Goal: Task Accomplishment & Management: Complete application form

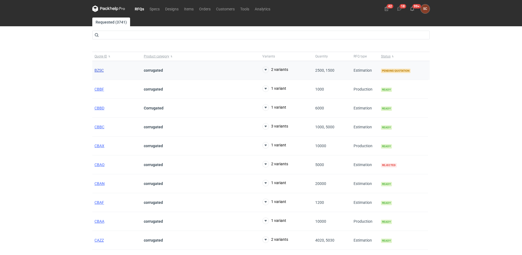
click at [102, 70] on span "BZSC" at bounding box center [99, 70] width 9 height 4
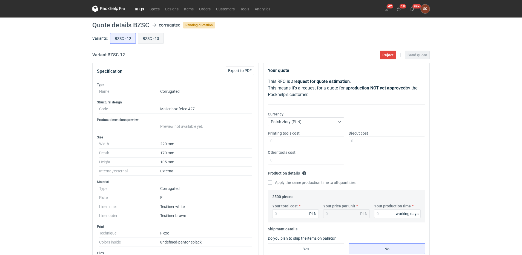
click at [146, 36] on input "BZSC - 13" at bounding box center [150, 38] width 25 height 10
radio input "true"
click at [124, 39] on input "BZSC - 12" at bounding box center [122, 38] width 25 height 10
radio input "true"
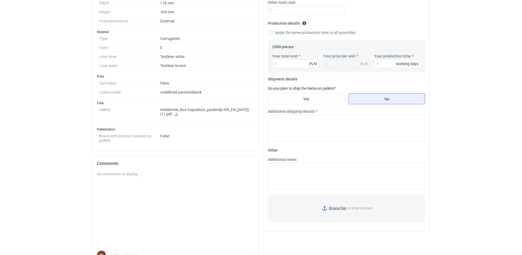
scroll to position [45, 0]
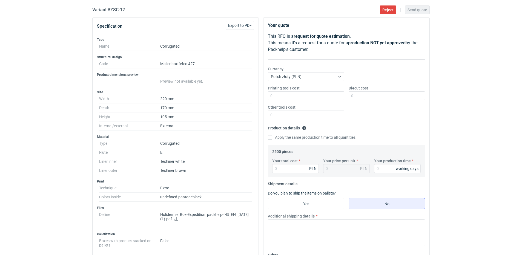
click at [179, 219] on icon at bounding box center [176, 219] width 4 height 4
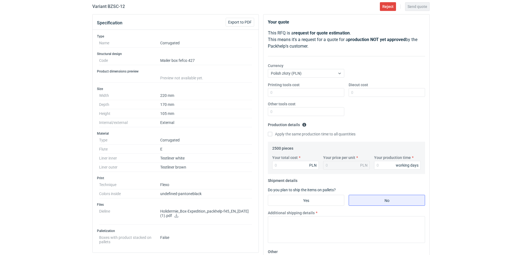
scroll to position [0, 0]
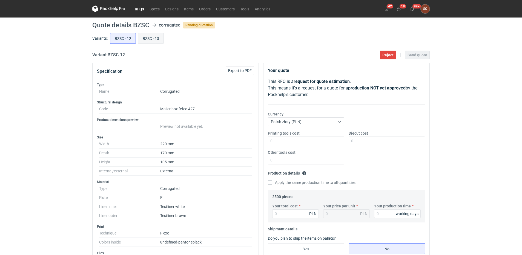
click at [149, 38] on input "BZSC - 13" at bounding box center [150, 38] width 25 height 10
radio input "true"
click at [118, 39] on input "BZSC - 12" at bounding box center [122, 38] width 25 height 10
radio input "true"
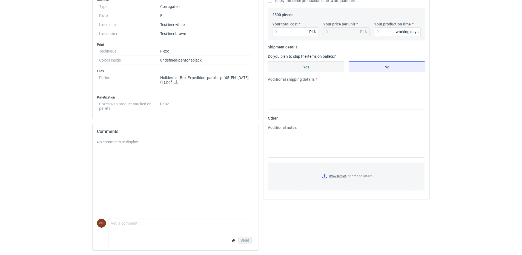
scroll to position [73, 0]
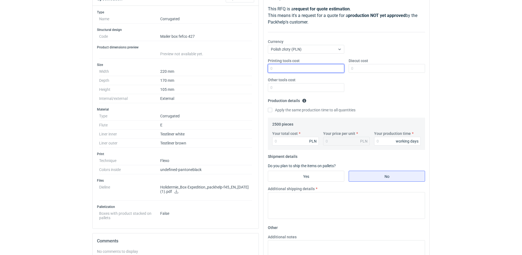
click at [294, 68] on input "Printing tools cost" at bounding box center [306, 68] width 76 height 9
type input "300"
click at [360, 67] on input "Diecut cost" at bounding box center [387, 68] width 76 height 9
type input "1700"
click at [269, 110] on input "Apply the same production time to all quantities" at bounding box center [270, 110] width 4 height 4
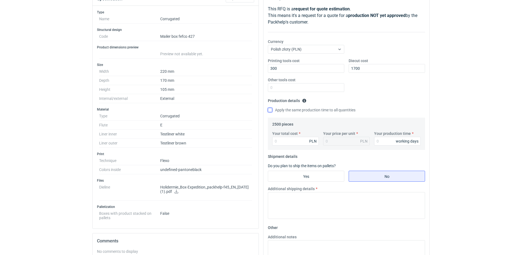
checkbox input "true"
click at [288, 142] on input "Your total cost" at bounding box center [295, 141] width 47 height 9
click at [301, 140] on input "Your total cost" at bounding box center [295, 141] width 47 height 9
type input "3200"
type input "1.28"
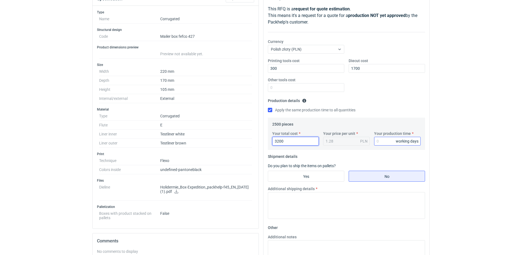
type input "3200"
click at [381, 141] on input "Your production time" at bounding box center [397, 141] width 47 height 9
type input "15"
click at [317, 177] on input "Yes" at bounding box center [306, 176] width 76 height 10
radio input "true"
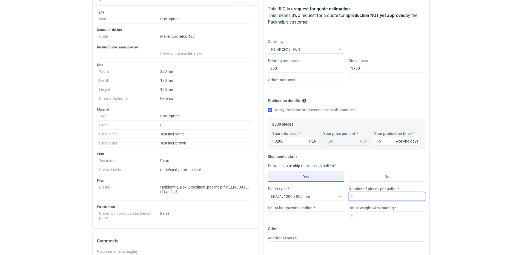
click at [363, 198] on input "Number of pieces per pallet" at bounding box center [387, 196] width 76 height 9
type input "1000"
click at [311, 217] on input "Pallet height with loading" at bounding box center [306, 216] width 76 height 9
type input "1800"
click at [359, 218] on input "Pallet weight with loading" at bounding box center [387, 216] width 76 height 9
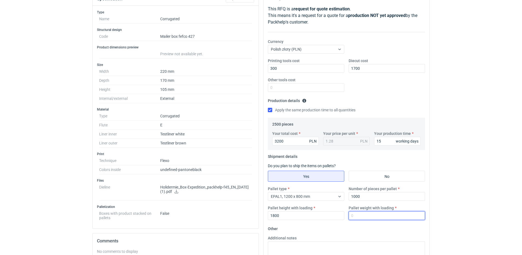
click at [359, 218] on input "Pallet weight with loading" at bounding box center [387, 216] width 76 height 9
type input "180"
click at [333, 242] on textarea "Additional notes" at bounding box center [346, 255] width 157 height 27
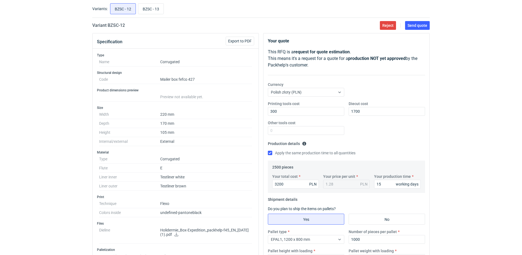
scroll to position [0, 0]
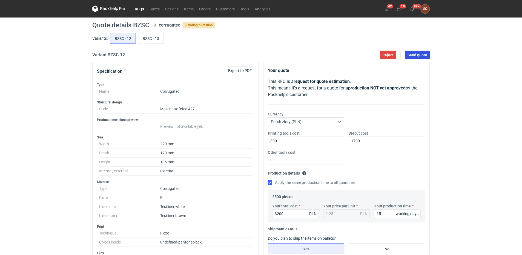
click at [417, 56] on span "Send quote" at bounding box center [418, 55] width 20 height 4
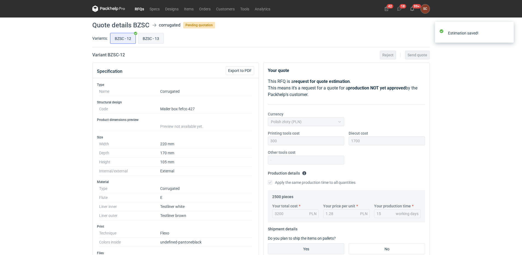
click at [150, 39] on input "BZSC - 13" at bounding box center [150, 38] width 25 height 10
radio input "true"
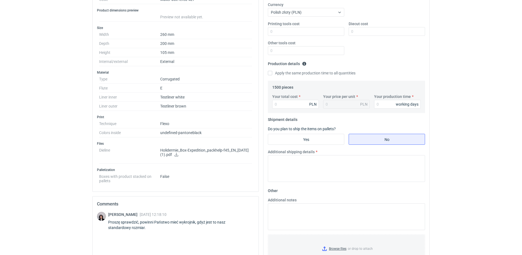
scroll to position [82, 0]
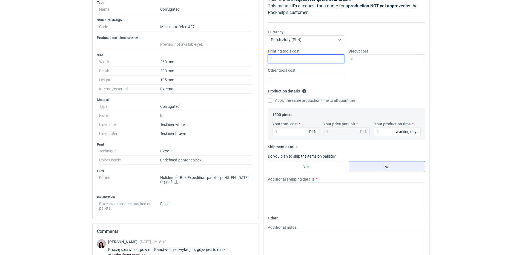
click at [305, 61] on input "Printing tools cost" at bounding box center [306, 59] width 76 height 9
type input "330"
click at [272, 98] on fieldset "Production details Please provide the expected time of production in working da…" at bounding box center [346, 97] width 157 height 21
drag, startPoint x: 271, startPoint y: 101, endPoint x: 276, endPoint y: 103, distance: 6.1
click at [271, 100] on input "Apply the same production time to all quantities" at bounding box center [270, 100] width 4 height 4
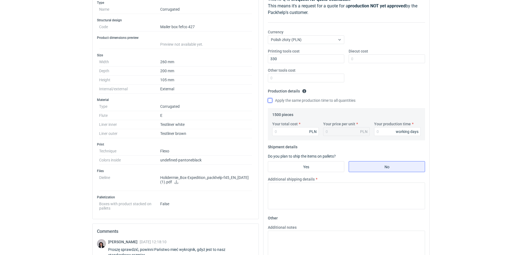
checkbox input "true"
click at [392, 130] on input "Your production time" at bounding box center [397, 131] width 47 height 9
type input "15"
click at [283, 134] on input "Your total cost" at bounding box center [295, 131] width 47 height 9
click at [279, 133] on input "Your total cost" at bounding box center [295, 131] width 47 height 9
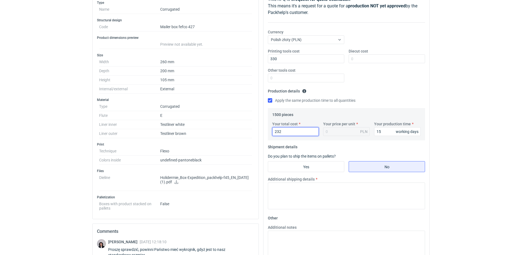
type input "2325"
type input "1.55"
type input "2325"
click at [285, 167] on input "Yes" at bounding box center [306, 167] width 76 height 10
radio input "true"
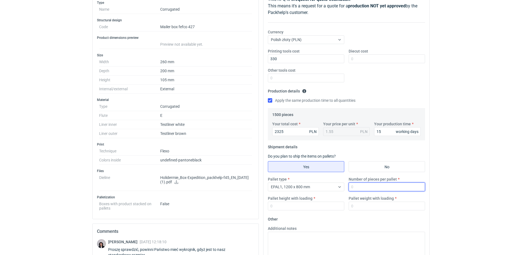
click at [366, 188] on input "Number of pieces per pallet" at bounding box center [387, 187] width 76 height 9
type input "1000"
click at [316, 208] on input "Pallet height with loading" at bounding box center [306, 206] width 76 height 9
type input "1800"
click at [372, 206] on input "Pallet weight with loading" at bounding box center [387, 206] width 76 height 9
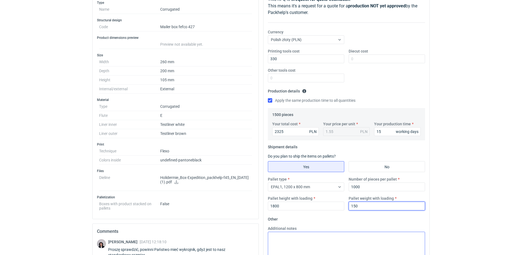
type input "150"
click at [308, 241] on textarea "Additional notes" at bounding box center [346, 245] width 157 height 27
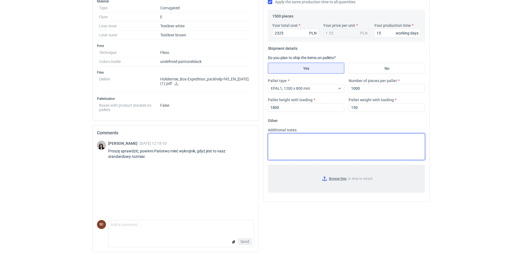
scroll to position [182, 0]
click at [297, 143] on textarea "Additional notes" at bounding box center [346, 145] width 157 height 27
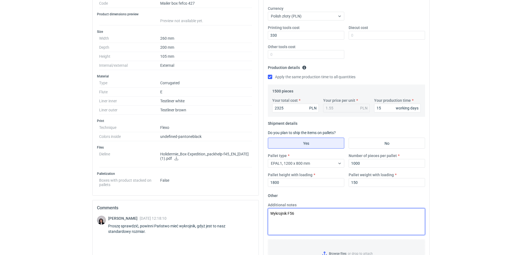
scroll to position [0, 0]
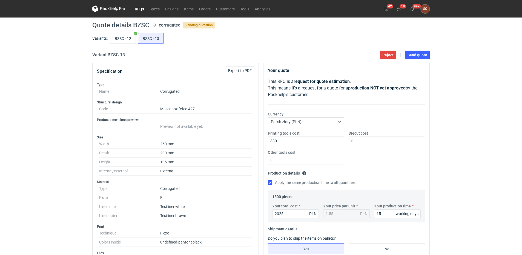
type textarea "Wykrojnik F56"
click at [417, 50] on main "Quote details BZSC corrugated Pending quotation Variants: BZSC - 12 BZSC - 13 V…" at bounding box center [261, 228] width 342 height 420
click at [417, 54] on span "Send quote" at bounding box center [418, 55] width 20 height 4
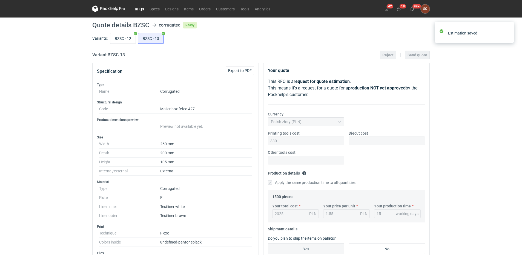
click at [140, 8] on link "RFQs" at bounding box center [139, 8] width 15 height 7
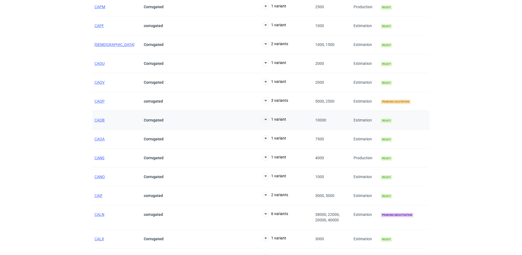
scroll to position [1069, 0]
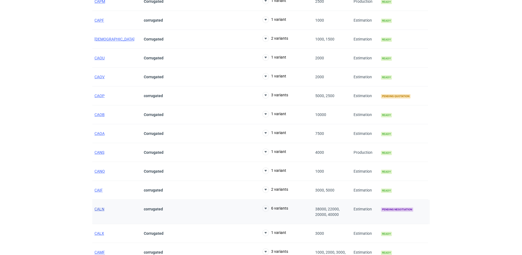
click at [100, 208] on span "CALN" at bounding box center [100, 209] width 10 height 4
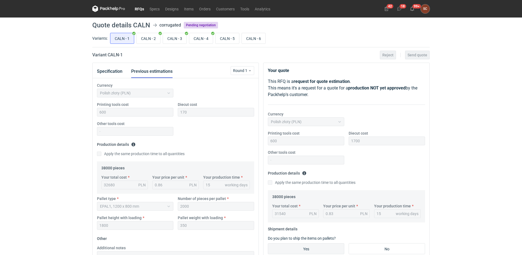
scroll to position [86, 0]
click at [221, 38] on input "CALN - 5" at bounding box center [228, 38] width 24 height 10
radio input "true"
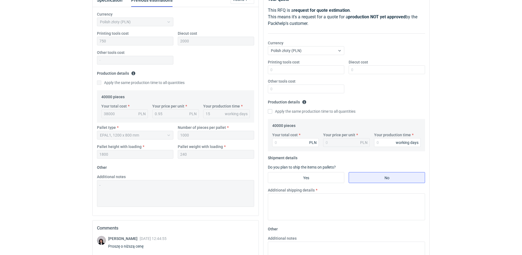
scroll to position [58, 0]
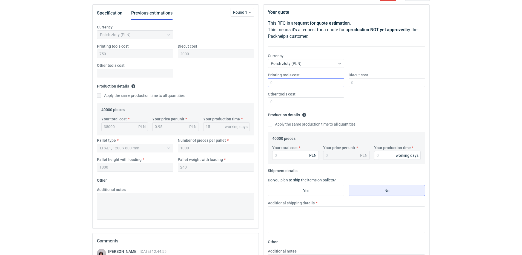
click at [289, 87] on div "Printing tools cost Diecut cost Other tools cost" at bounding box center [347, 91] width 162 height 38
click at [289, 87] on input "Printing tools cost" at bounding box center [306, 82] width 76 height 9
type input "750"
click at [388, 97] on div "Printing tools cost 750 Diecut cost Other tools cost" at bounding box center [347, 91] width 162 height 38
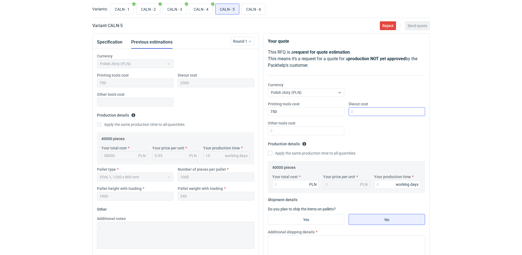
scroll to position [0, 0]
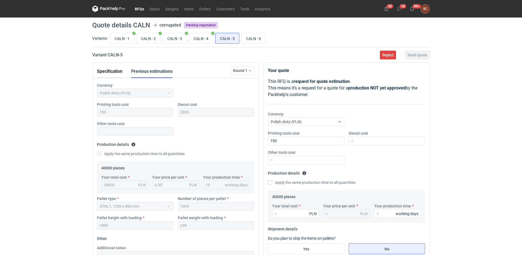
click at [107, 68] on button "Specification" at bounding box center [109, 71] width 25 height 13
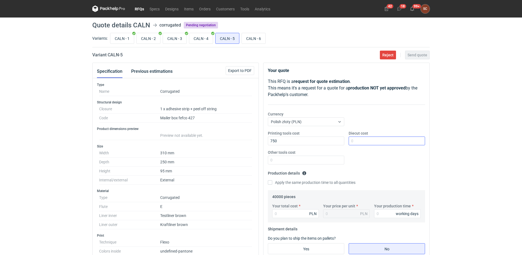
click at [390, 136] on div "Diecut cost" at bounding box center [387, 138] width 81 height 15
click at [390, 140] on input "Diecut cost" at bounding box center [387, 141] width 76 height 9
type input "2000"
click at [269, 183] on input "Apply the same production time to all quantities" at bounding box center [270, 183] width 4 height 4
checkbox input "true"
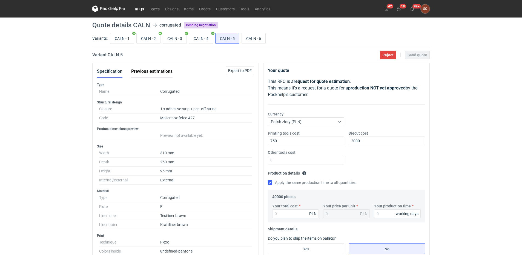
click at [137, 66] on button "Previous estimations" at bounding box center [151, 71] width 41 height 13
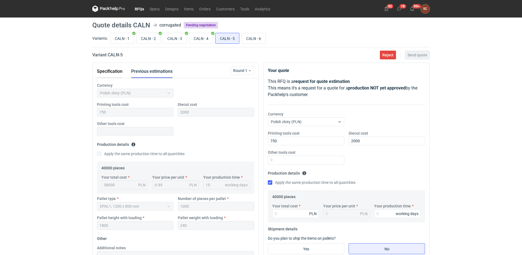
click at [118, 71] on button "Specification" at bounding box center [109, 71] width 25 height 13
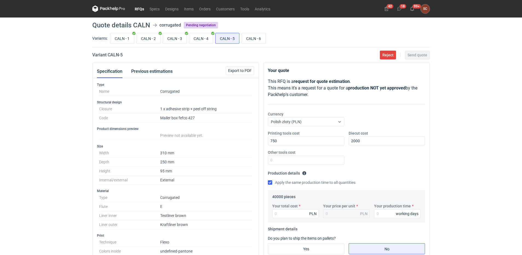
drag, startPoint x: 150, startPoint y: 72, endPoint x: 175, endPoint y: 77, distance: 25.3
click at [150, 72] on button "Previous estimations" at bounding box center [151, 71] width 41 height 13
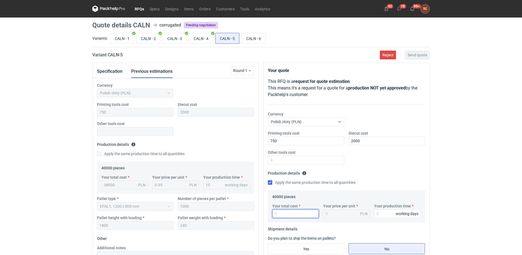
click at [299, 216] on input "Your total cost" at bounding box center [295, 214] width 47 height 9
click at [305, 214] on input "Your total cost" at bounding box center [295, 214] width 47 height 9
type input "36800"
type input "0.92"
type input "36800"
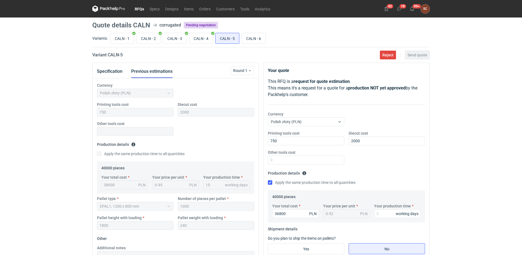
click at [390, 178] on fieldset "Production details Please provide the expected time of production in working da…" at bounding box center [346, 179] width 157 height 21
click at [383, 211] on input "Your production time" at bounding box center [397, 214] width 47 height 9
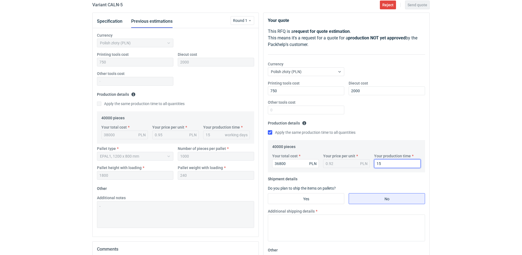
scroll to position [55, 0]
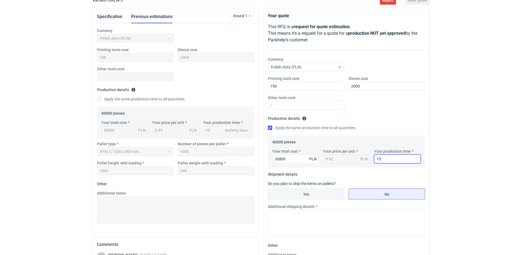
type input "15"
click at [305, 194] on input "Yes" at bounding box center [306, 194] width 76 height 10
radio input "true"
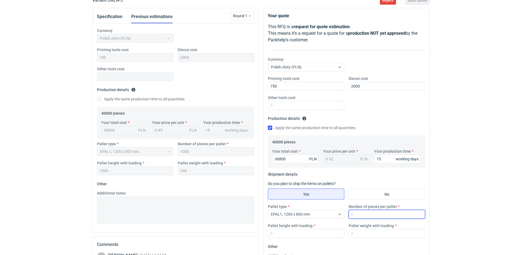
click at [366, 214] on input "Number of pieces per pallet" at bounding box center [387, 214] width 76 height 9
type input "1000"
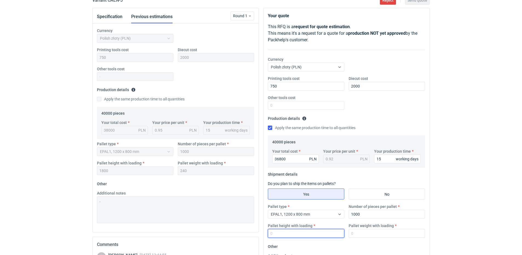
click at [301, 234] on input "Pallet height with loading" at bounding box center [306, 233] width 76 height 9
type input "1800"
click at [367, 235] on input "Pallet weight with loading" at bounding box center [387, 233] width 76 height 9
type input "240"
click at [391, 112] on div "Printing tools cost 750 Diecut cost 2000 Other tools cost" at bounding box center [347, 95] width 162 height 38
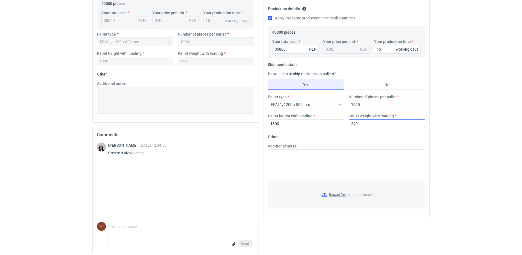
scroll to position [168, 0]
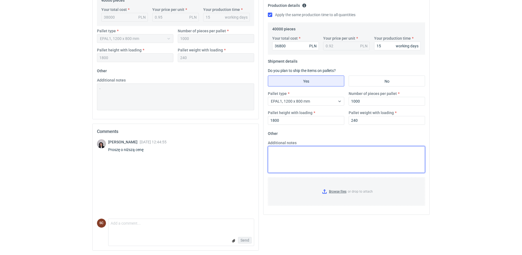
click at [350, 155] on textarea "Additional notes" at bounding box center [346, 159] width 157 height 27
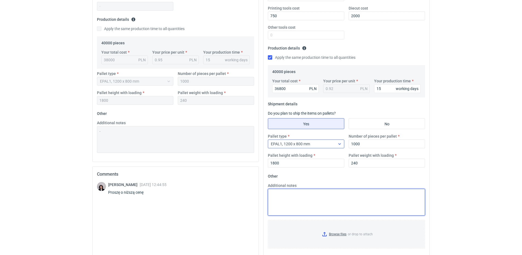
scroll to position [31, 0]
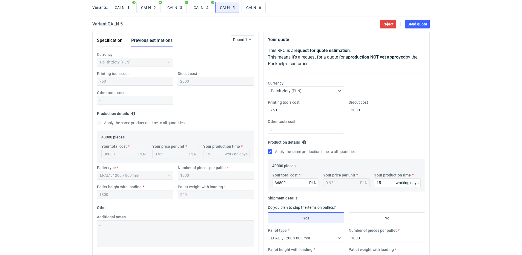
click at [116, 38] on button "Specification" at bounding box center [109, 40] width 25 height 13
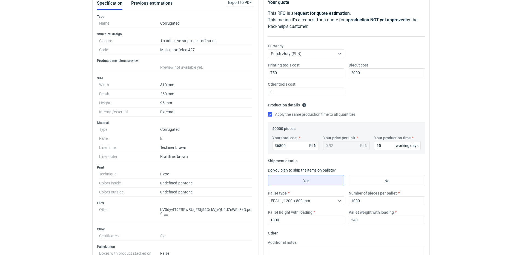
scroll to position [0, 0]
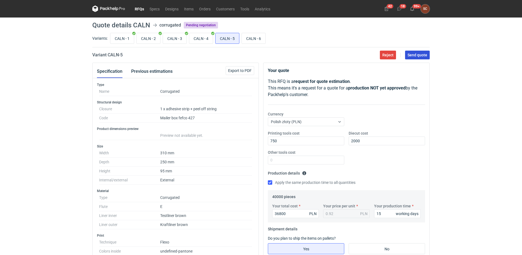
click at [421, 55] on span "Send quote" at bounding box center [418, 55] width 20 height 4
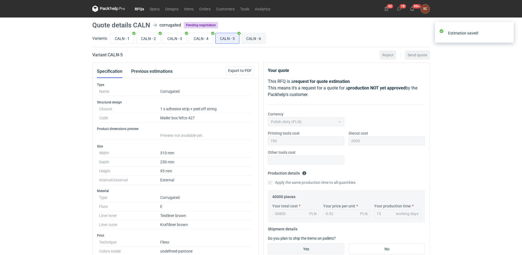
click at [256, 38] on input "CALN - 6" at bounding box center [254, 38] width 24 height 10
radio input "true"
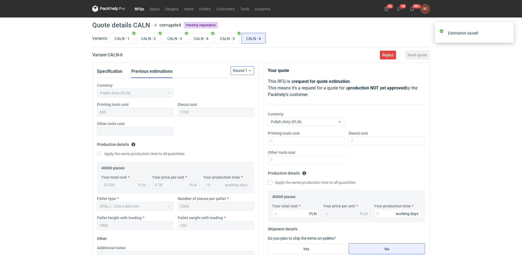
scroll to position [53, 0]
click at [113, 72] on button "Specification" at bounding box center [109, 71] width 25 height 13
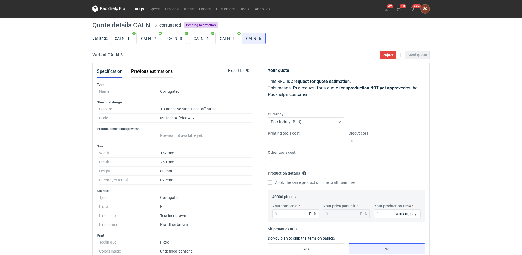
click at [164, 73] on button "Previous estimations" at bounding box center [151, 71] width 41 height 13
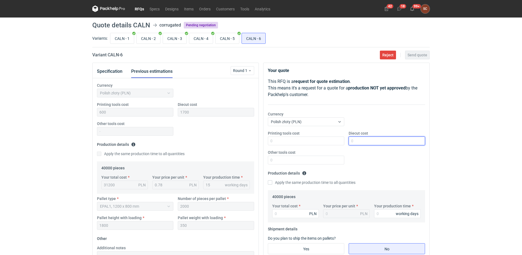
click at [362, 141] on input "Diecut cost" at bounding box center [387, 141] width 76 height 9
type input "1700"
click at [298, 144] on input "Printing tools cost" at bounding box center [306, 141] width 76 height 9
type input "300"
click at [272, 181] on input "Apply the same production time to all quantities" at bounding box center [270, 183] width 4 height 4
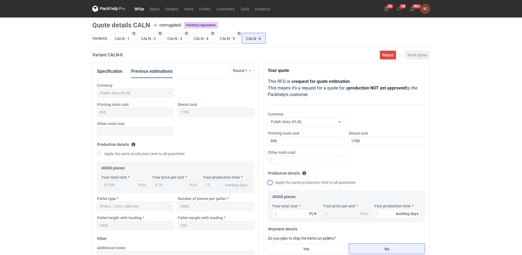
checkbox input "true"
click at [286, 214] on input "Your total cost" at bounding box center [295, 214] width 47 height 9
click at [287, 214] on input "Your total cost" at bounding box center [295, 214] width 47 height 9
type input "3000"
type input "0.08"
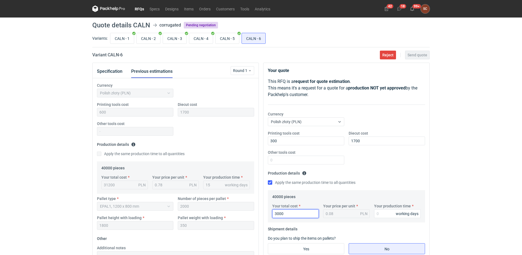
type input "30000"
type input "0.75"
type input "30000"
click at [389, 215] on input "Your production time" at bounding box center [397, 214] width 47 height 9
type input "15"
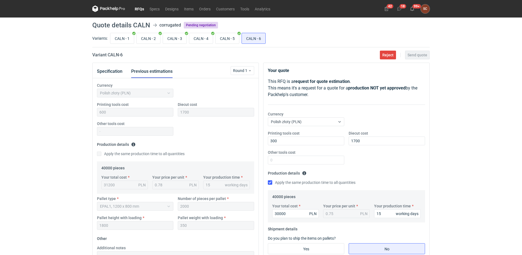
click at [399, 173] on fieldset "Production details Please provide the expected time of production in working da…" at bounding box center [346, 179] width 157 height 21
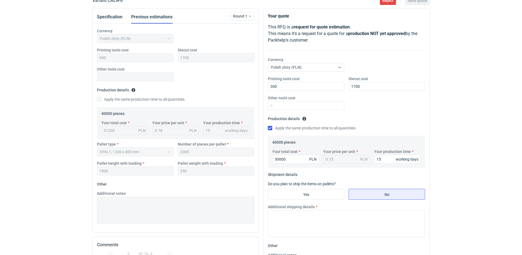
scroll to position [55, 0]
click at [311, 193] on input "Yes" at bounding box center [306, 194] width 76 height 10
radio input "true"
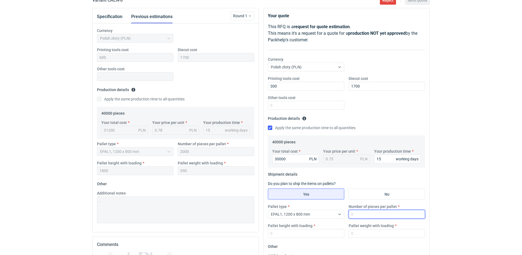
click at [359, 217] on input "Number of pieces per pallet" at bounding box center [387, 214] width 76 height 9
type input "2000"
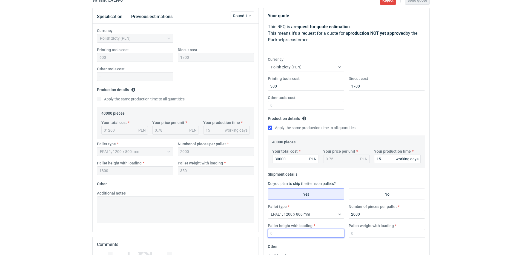
click at [316, 235] on input "Pallet height with loading" at bounding box center [306, 233] width 76 height 9
type input "1800"
click at [377, 235] on input "Pallet weight with loading" at bounding box center [387, 233] width 76 height 9
type input "350"
click at [382, 116] on fieldset "Production details Please provide the expected time of production in working da…" at bounding box center [346, 124] width 157 height 21
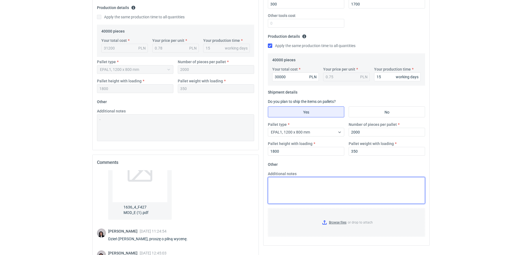
click at [351, 178] on textarea "Additional notes" at bounding box center [346, 190] width 157 height 27
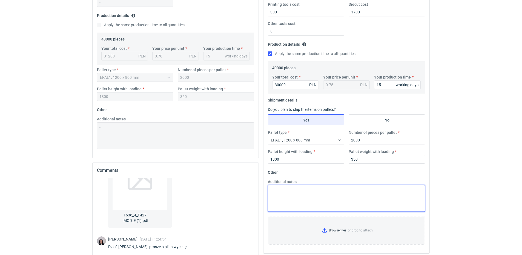
scroll to position [0, 0]
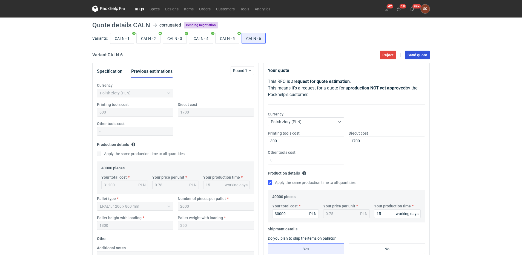
click at [410, 57] on span "Send quote" at bounding box center [418, 55] width 20 height 4
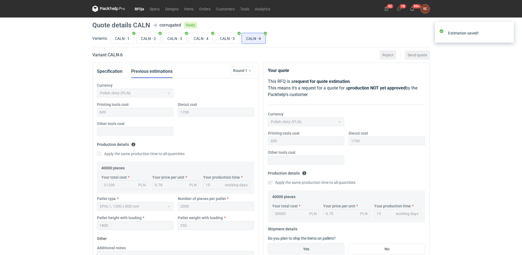
click at [143, 7] on link "RFQs" at bounding box center [139, 8] width 15 height 7
